Goal: Information Seeking & Learning: Check status

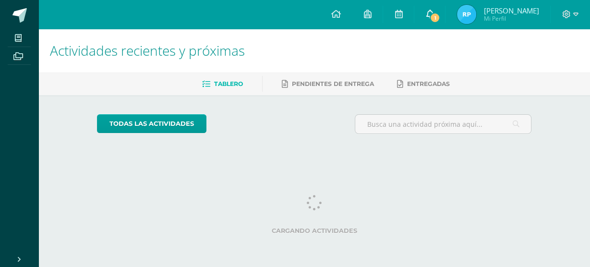
click at [434, 16] on icon at bounding box center [430, 14] width 8 height 9
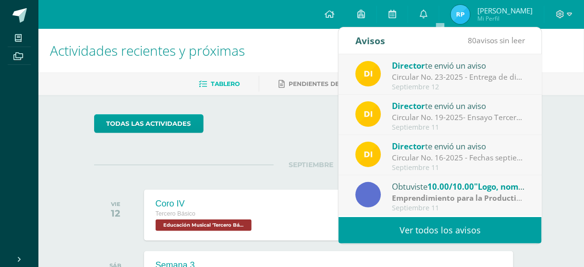
click at [437, 70] on div "Director te envió un aviso" at bounding box center [458, 65] width 133 height 12
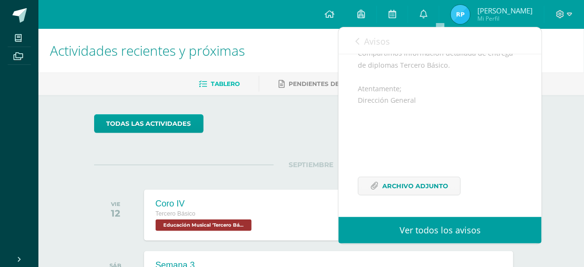
scroll to position [142, 0]
click at [421, 184] on span "Archivo Adjunto" at bounding box center [415, 186] width 66 height 18
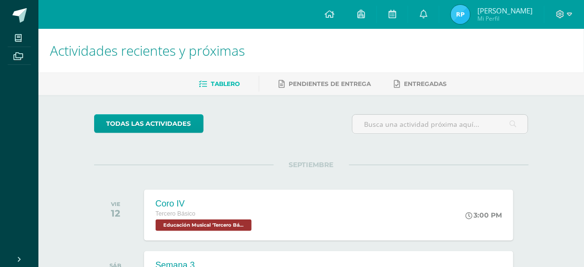
click at [500, 19] on span "Mi Perfil" at bounding box center [504, 18] width 55 height 8
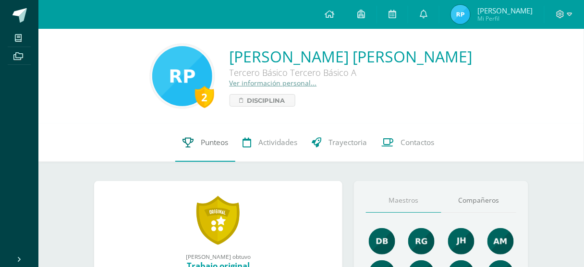
click at [218, 144] on span "Punteos" at bounding box center [214, 142] width 27 height 10
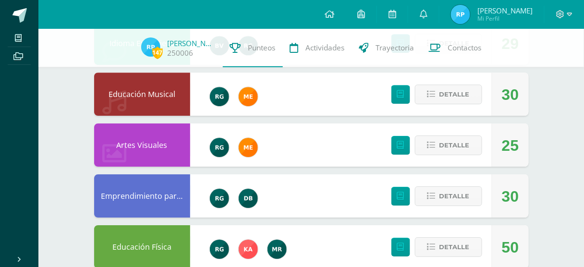
scroll to position [709, 0]
